Goal: Task Accomplishment & Management: Use online tool/utility

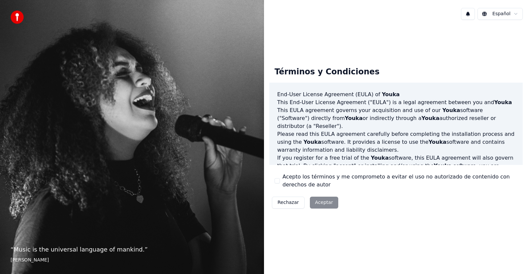
click at [321, 204] on div "Rechazar Aceptar" at bounding box center [306, 202] width 72 height 17
click at [321, 205] on div "Rechazar Aceptar" at bounding box center [306, 202] width 72 height 17
click at [277, 182] on button "Acepto los términos y me comprometo a evitar el uso no autorizado de contenido …" at bounding box center [277, 180] width 5 height 5
click at [318, 200] on button "Aceptar" at bounding box center [324, 203] width 28 height 12
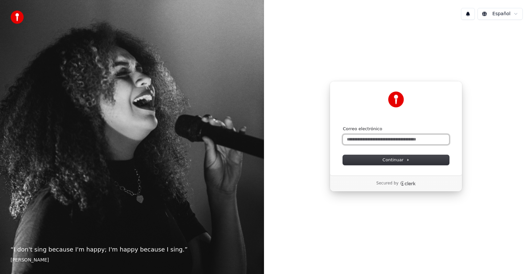
click at [371, 136] on input "Correo electrónico" at bounding box center [396, 139] width 106 height 10
click at [379, 164] on button "Continuar" at bounding box center [396, 160] width 106 height 10
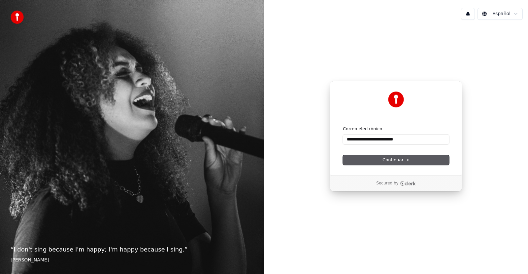
type input "**********"
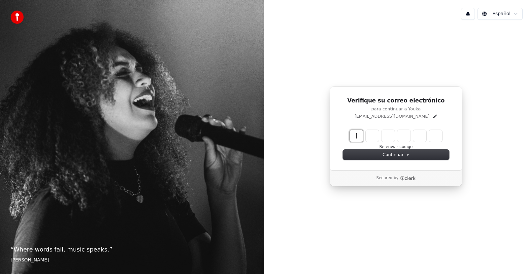
click at [358, 136] on input "Enter verification code" at bounding box center [403, 136] width 106 height 12
type input "******"
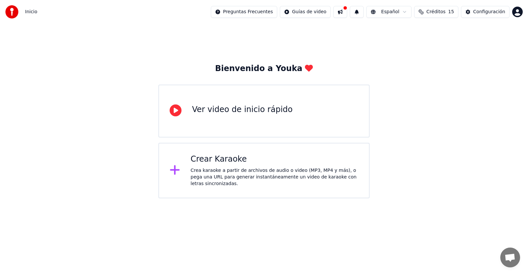
click at [227, 117] on div "Ver video de inicio rápido" at bounding box center [242, 110] width 101 height 13
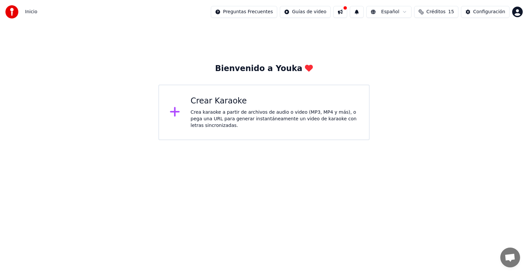
click at [195, 106] on div "Crear Karaoke" at bounding box center [275, 101] width 168 height 11
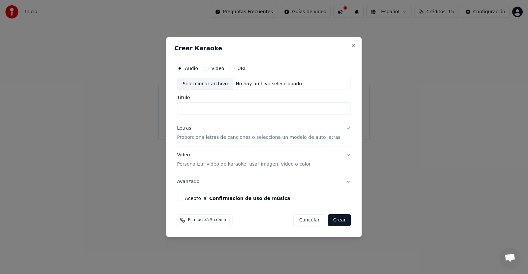
click at [212, 84] on div "Seleccionar archivo" at bounding box center [205, 84] width 56 height 12
click at [253, 165] on p "Personalizar video de karaoke: usar imagen, video o color" at bounding box center [244, 164] width 134 height 7
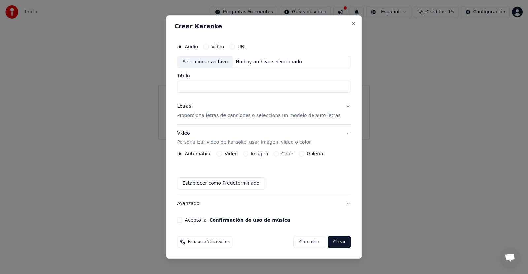
click at [335, 242] on button "Crear" at bounding box center [339, 242] width 23 height 12
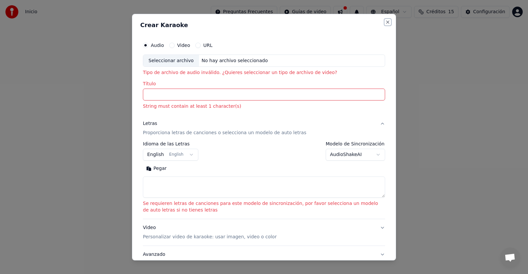
click at [385, 20] on button "Close" at bounding box center [387, 21] width 5 height 5
select select
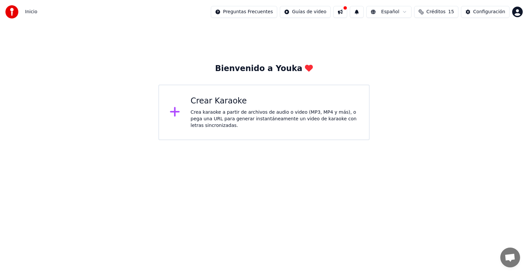
click at [229, 89] on div "Crear Karaoke Crea karaoke a partir de archivos de audio o video (MP3, MP4 y má…" at bounding box center [264, 112] width 211 height 55
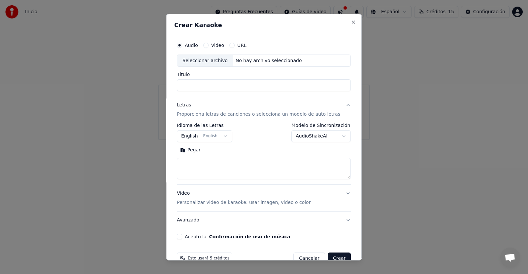
select select
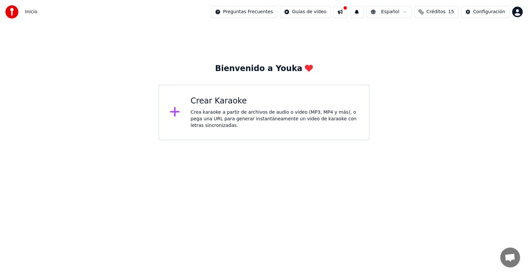
click at [241, 74] on div "Bienvenido a Youka Crear Karaoke Crea karaoke a partir de archivos de audio o v…" at bounding box center [264, 101] width 211 height 77
click at [220, 105] on div "Crear Karaoke" at bounding box center [275, 101] width 168 height 11
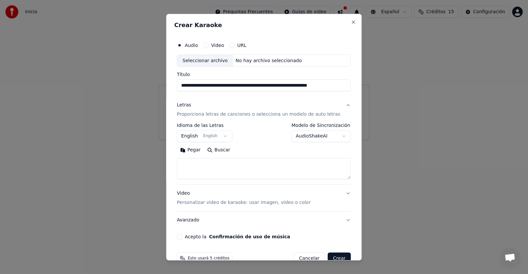
scroll to position [0, 29]
type input "**********"
click at [224, 151] on button "Buscar" at bounding box center [219, 150] width 30 height 11
click at [217, 151] on button "Buscar" at bounding box center [219, 150] width 30 height 11
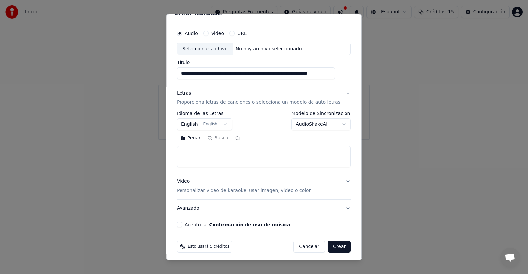
scroll to position [15, 0]
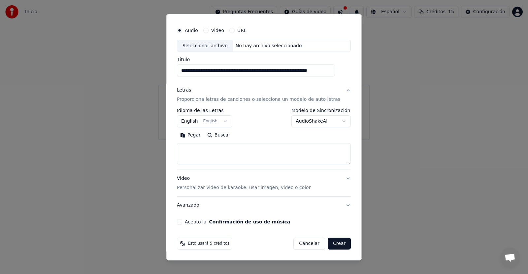
click at [335, 245] on button "Crear" at bounding box center [339, 243] width 23 height 12
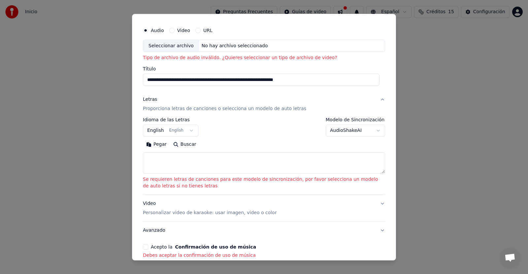
click at [286, 57] on p "Tipo de archivo de audio inválido. ¿Quieres seleccionar un tipo de archivo de v…" at bounding box center [264, 58] width 242 height 7
drag, startPoint x: 332, startPoint y: 80, endPoint x: 123, endPoint y: 95, distance: 209.7
click at [123, 95] on body "**********" at bounding box center [264, 70] width 528 height 140
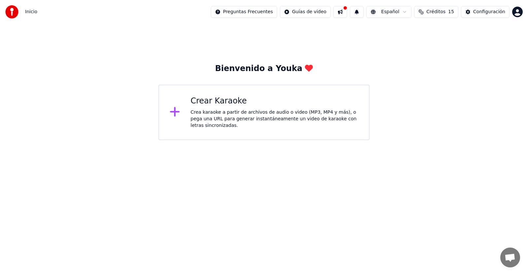
click at [446, 12] on span "Créditos" at bounding box center [436, 12] width 19 height 7
click at [232, 103] on div "Crear Karaoke" at bounding box center [275, 101] width 168 height 11
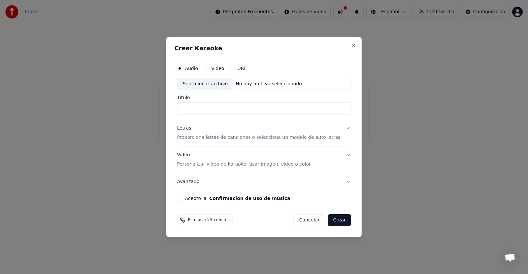
click at [220, 88] on div "Seleccionar archivo" at bounding box center [205, 84] width 56 height 12
click at [266, 85] on div "No hay archivo seleccionado" at bounding box center [269, 84] width 72 height 7
click at [235, 70] on button "URL" at bounding box center [232, 68] width 5 height 5
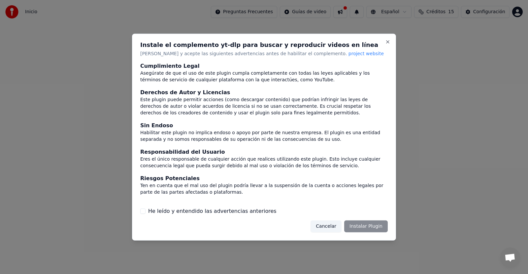
click at [143, 213] on button "He leído y entendido las advertencias anteriores" at bounding box center [142, 210] width 5 height 5
click at [364, 228] on button "Instalar Plugin" at bounding box center [367, 226] width 44 height 12
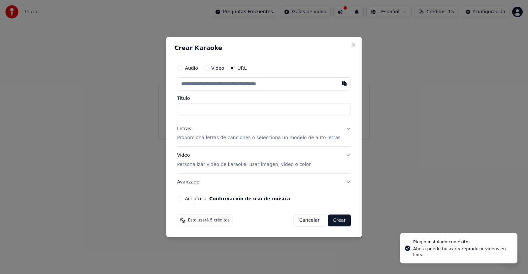
type input "**********"
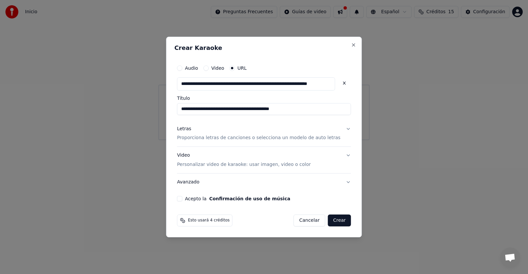
type input "**********"
click at [334, 219] on button "Crear" at bounding box center [339, 220] width 23 height 12
type input "**********"
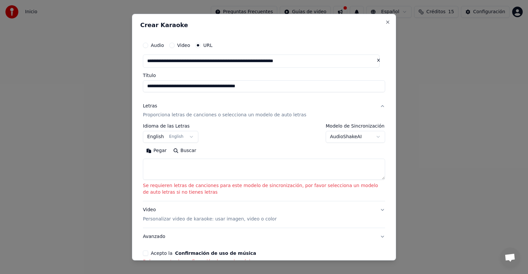
click at [188, 137] on body "**********" at bounding box center [264, 70] width 528 height 140
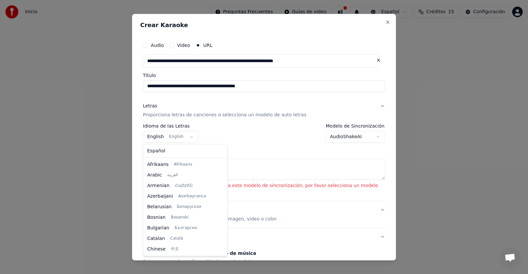
select select "**"
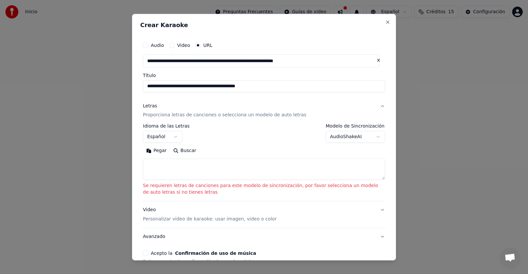
click at [158, 151] on button "Pegar" at bounding box center [156, 150] width 27 height 11
type textarea "**********"
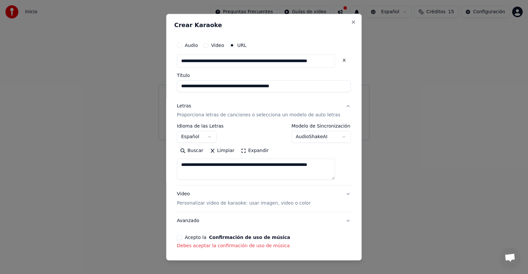
click at [182, 238] on button "Acepto la Confirmación de uso de música" at bounding box center [179, 237] width 5 height 5
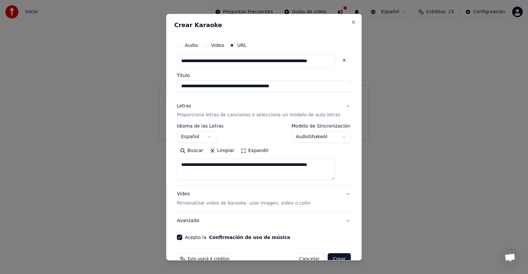
click at [331, 258] on button "Crear" at bounding box center [339, 259] width 23 height 12
select select "**"
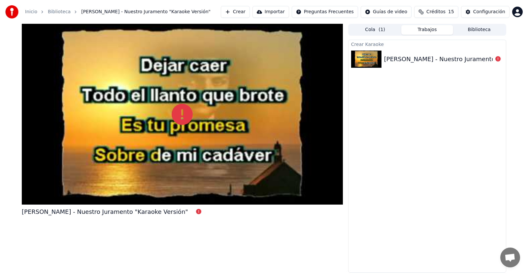
click at [374, 106] on div "Crear Karaoke Julio Jaramillo - Nuestro Juramento "Karaoke Versión"" at bounding box center [427, 156] width 158 height 233
click at [438, 58] on div "Julio Jaramillo - Nuestro Juramento "Karaoke Versión"" at bounding box center [467, 59] width 166 height 9
click at [436, 58] on div "Julio Jaramillo - Nuestro Juramento "Karaoke Versión"" at bounding box center [467, 59] width 166 height 9
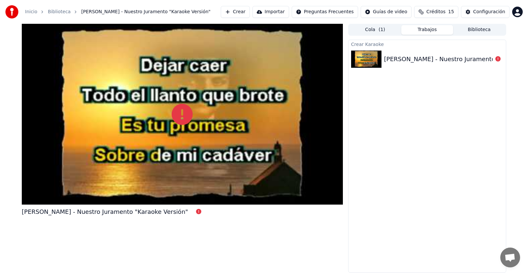
click at [500, 59] on icon at bounding box center [498, 58] width 5 height 5
click at [498, 58] on icon at bounding box center [498, 58] width 5 height 5
click at [184, 115] on icon at bounding box center [182, 114] width 21 height 21
click at [178, 112] on icon at bounding box center [182, 114] width 21 height 21
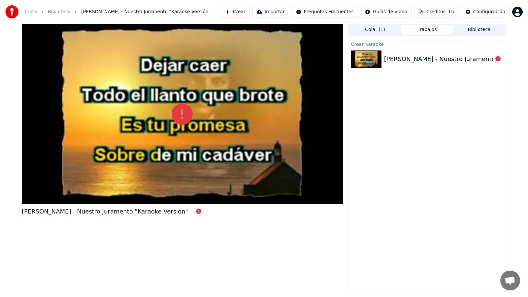
click at [343, 36] on div at bounding box center [182, 114] width 321 height 181
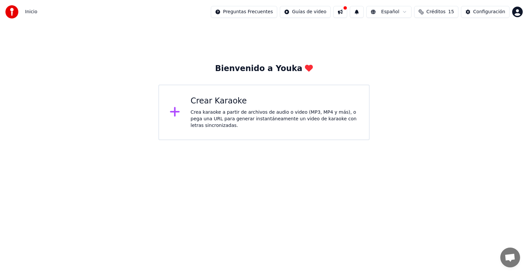
click at [247, 123] on div "Crea karaoke a partir de archivos de audio o video (MP3, MP4 y más), o pega una…" at bounding box center [275, 119] width 168 height 20
click at [522, 14] on html "Inicio Preguntas Frecuentes Guías de video Español Créditos 15 Configuración Bi…" at bounding box center [264, 70] width 528 height 140
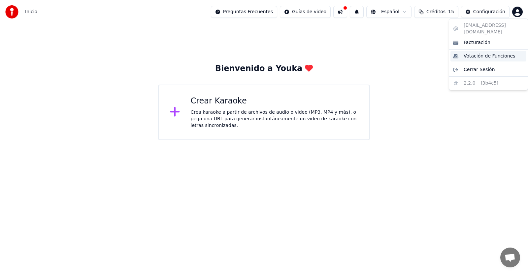
click at [466, 53] on span "Votación de Funciones" at bounding box center [490, 56] width 52 height 7
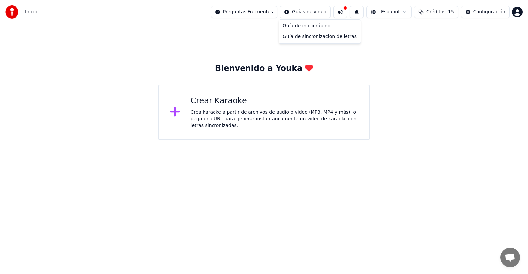
click at [307, 11] on html "Inicio Preguntas Frecuentes Guías de video Español Créditos 15 Configuración Bi…" at bounding box center [264, 70] width 528 height 140
click at [349, 12] on html "Inicio Preguntas Frecuentes Guías de video Español Créditos 15 Configuración Bi…" at bounding box center [264, 70] width 528 height 140
click at [364, 13] on button at bounding box center [357, 12] width 14 height 12
click at [439, 12] on span "Créditos" at bounding box center [436, 12] width 19 height 7
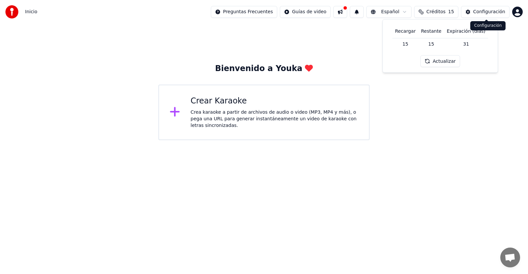
click at [487, 11] on div "Configuración" at bounding box center [490, 12] width 32 height 7
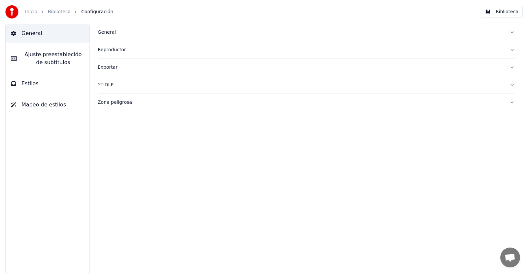
click at [115, 68] on div "Exportar" at bounding box center [301, 67] width 407 height 7
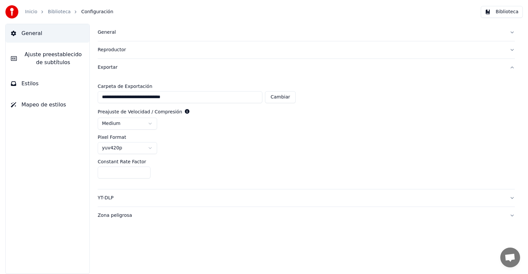
click at [32, 84] on span "Estilos" at bounding box center [29, 84] width 17 height 8
click at [38, 103] on span "Mapeo de estilos" at bounding box center [43, 105] width 45 height 8
